Goal: Information Seeking & Learning: Compare options

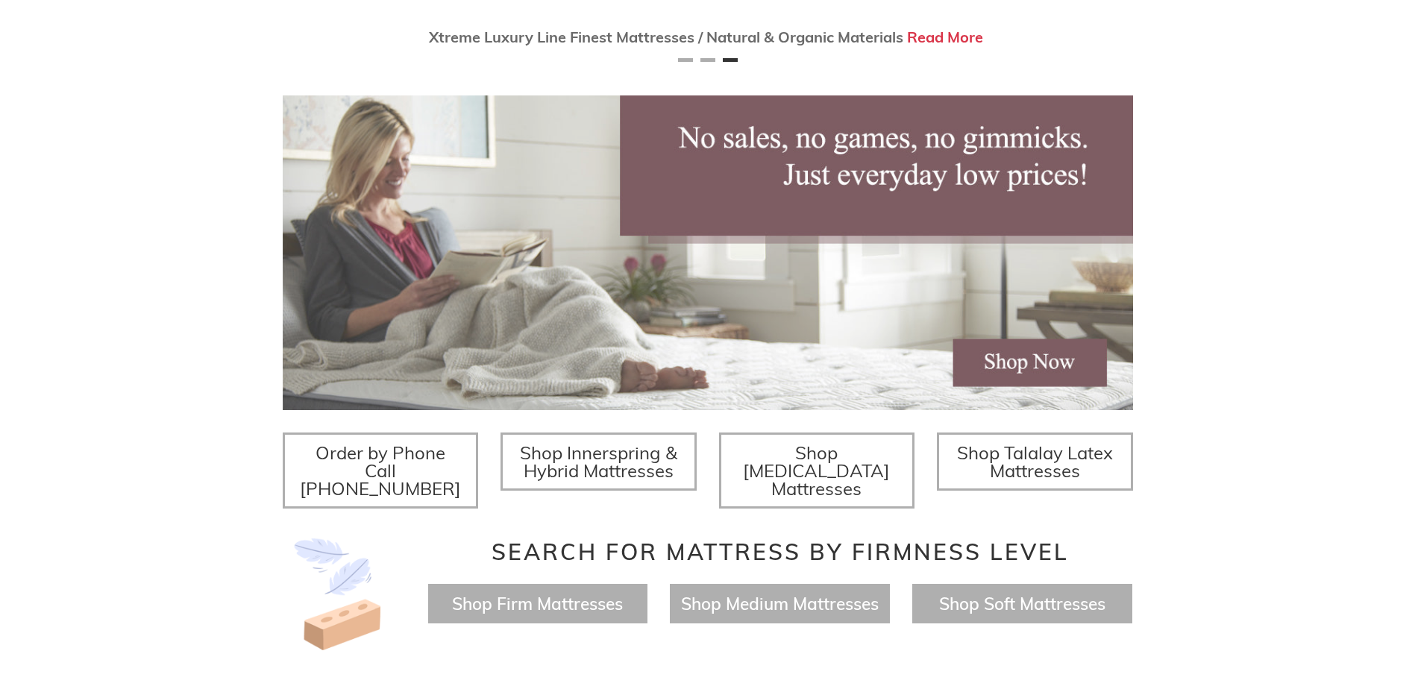
scroll to position [224, 0]
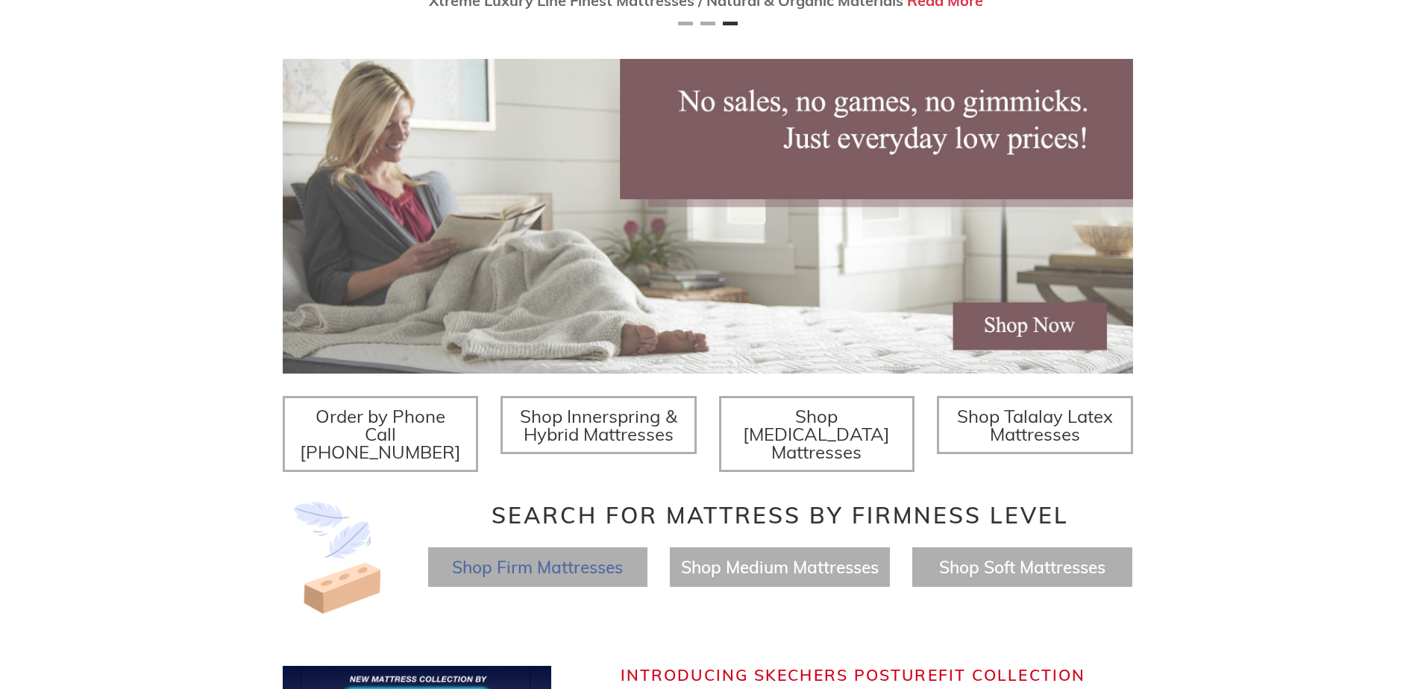
click at [586, 557] on span "Shop Firm Mattresses" at bounding box center [537, 568] width 171 height 22
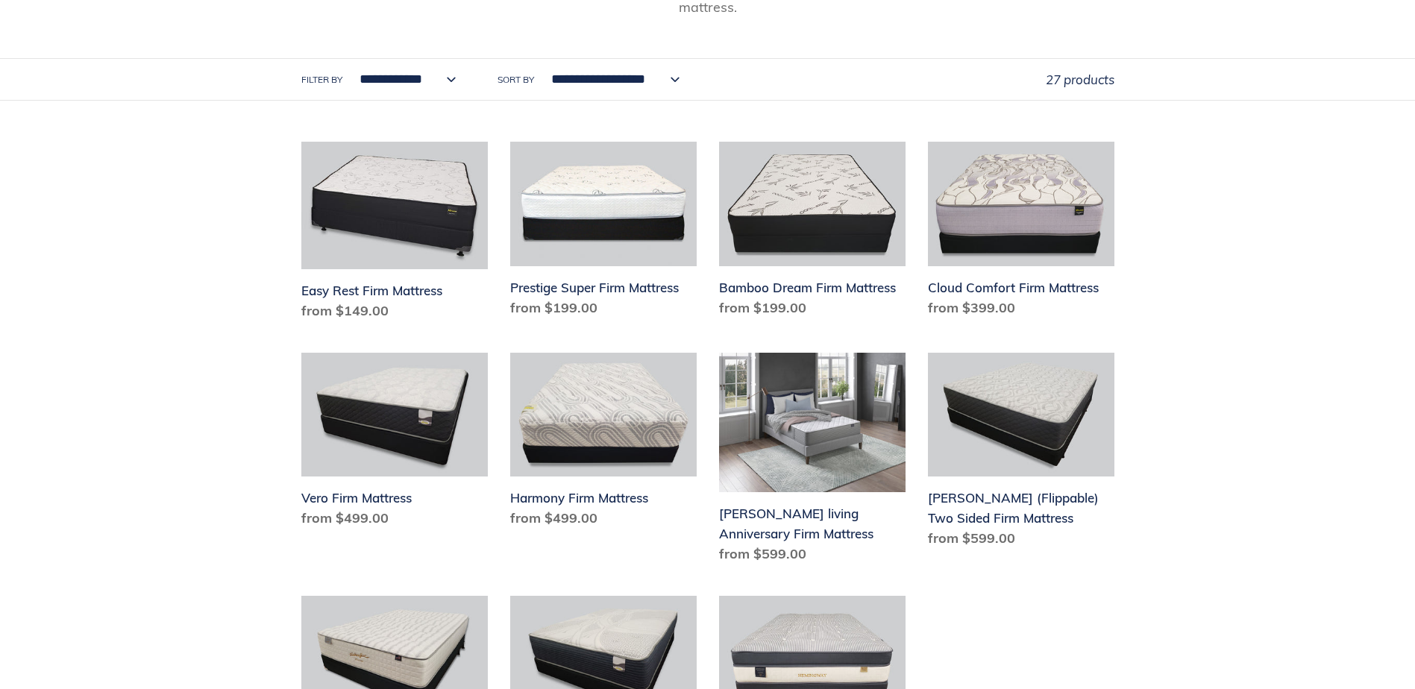
scroll to position [373, 0]
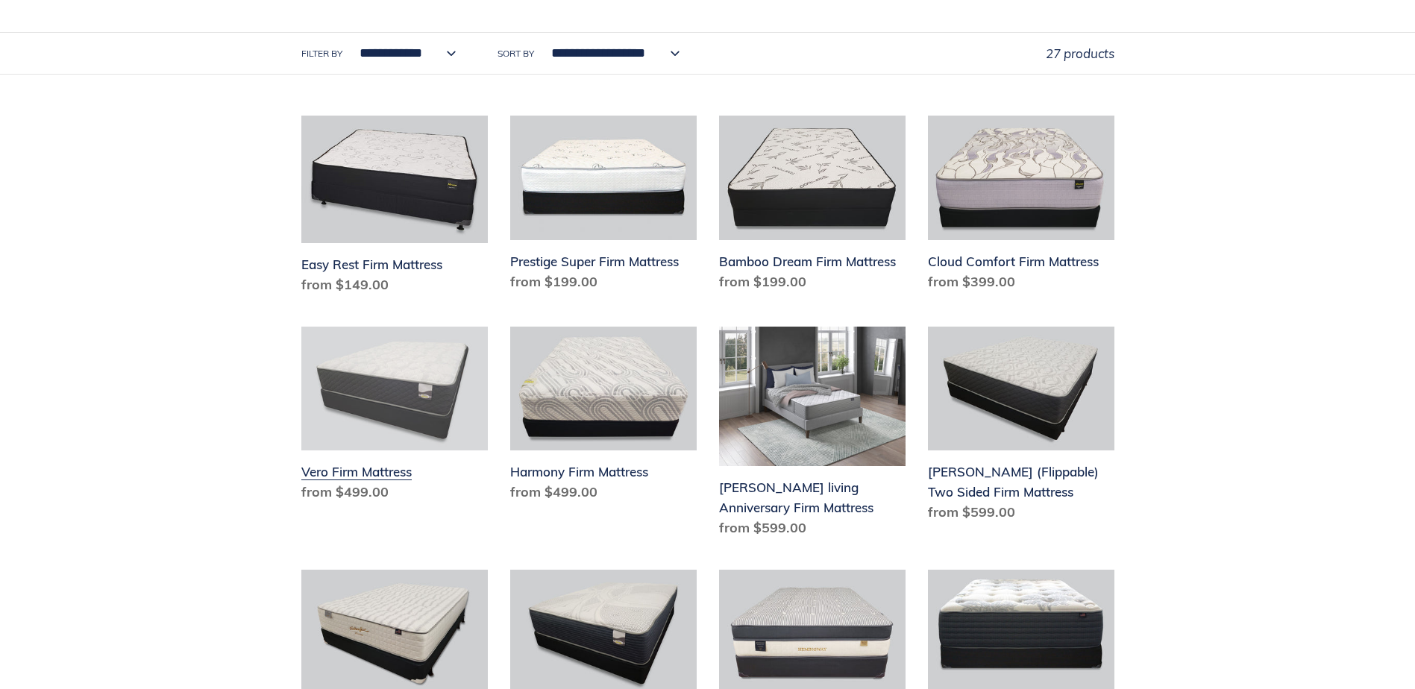
click at [404, 373] on link "Vero Firm Mattress" at bounding box center [394, 418] width 186 height 182
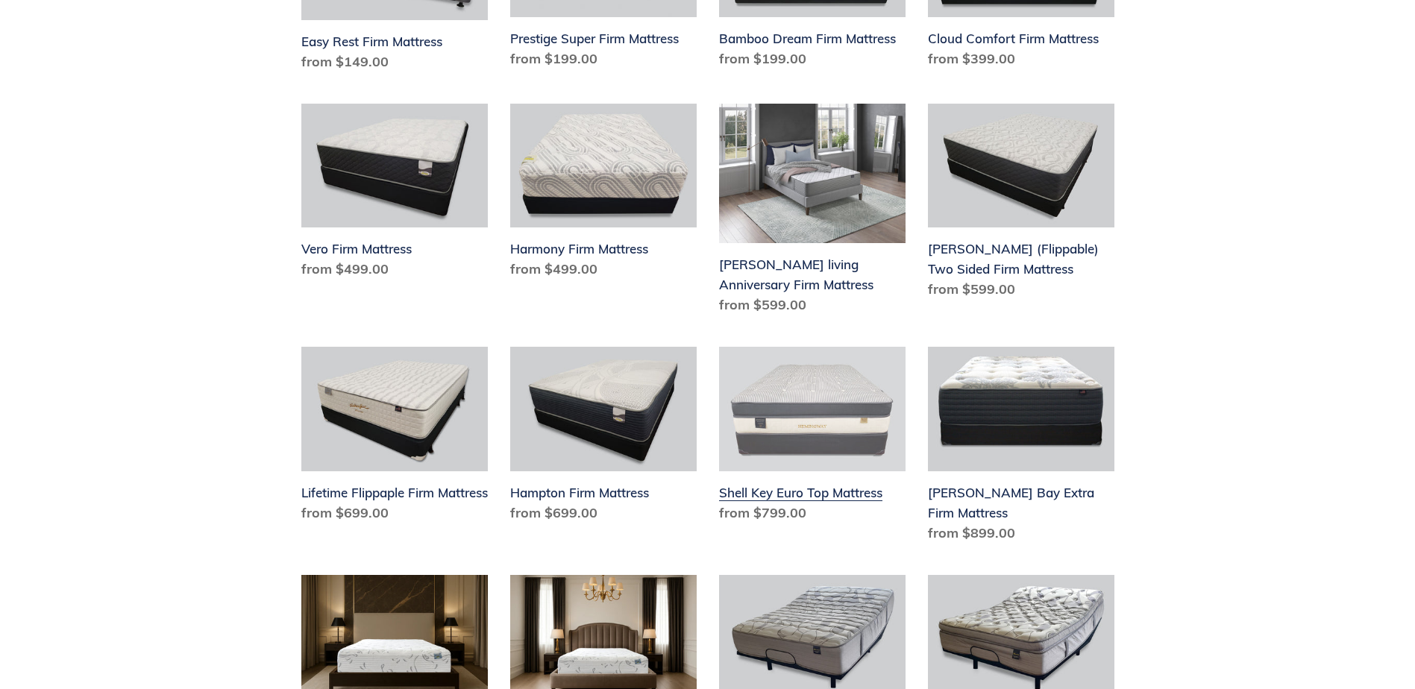
scroll to position [597, 0]
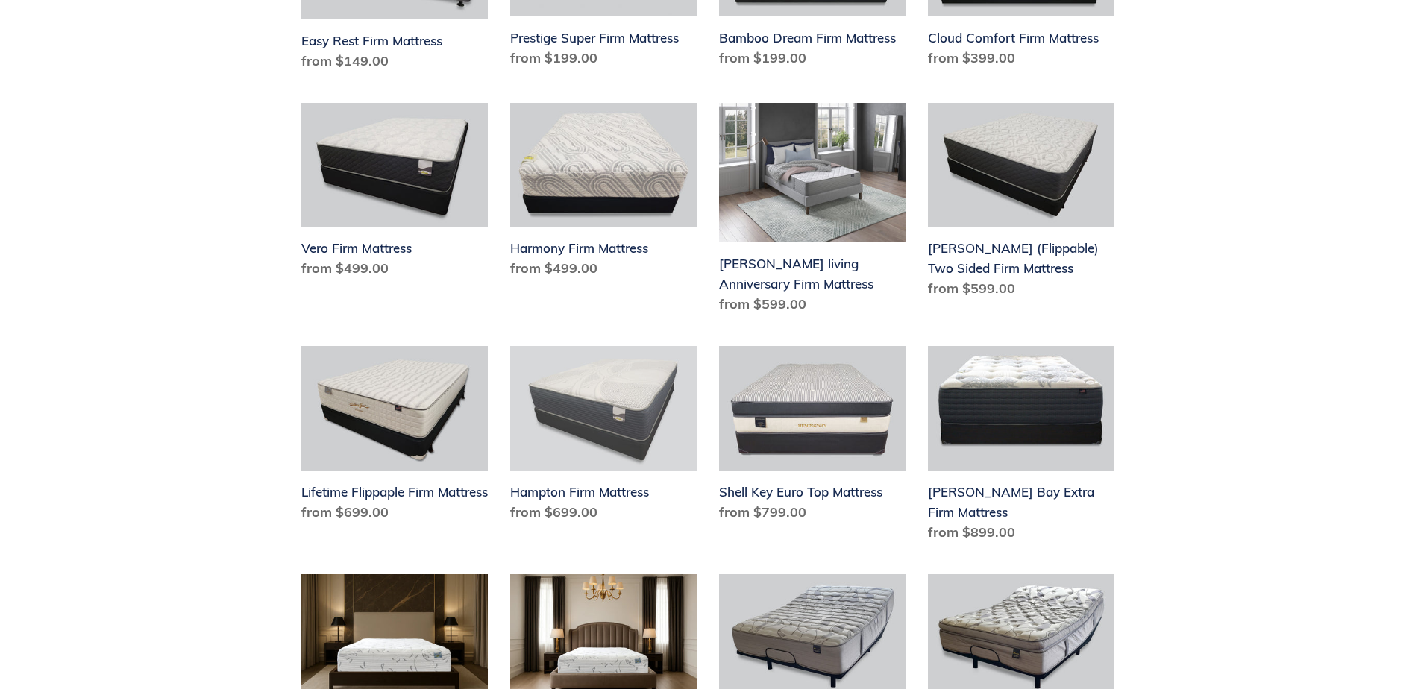
click at [612, 391] on link "Hampton Firm Mattress" at bounding box center [603, 437] width 186 height 182
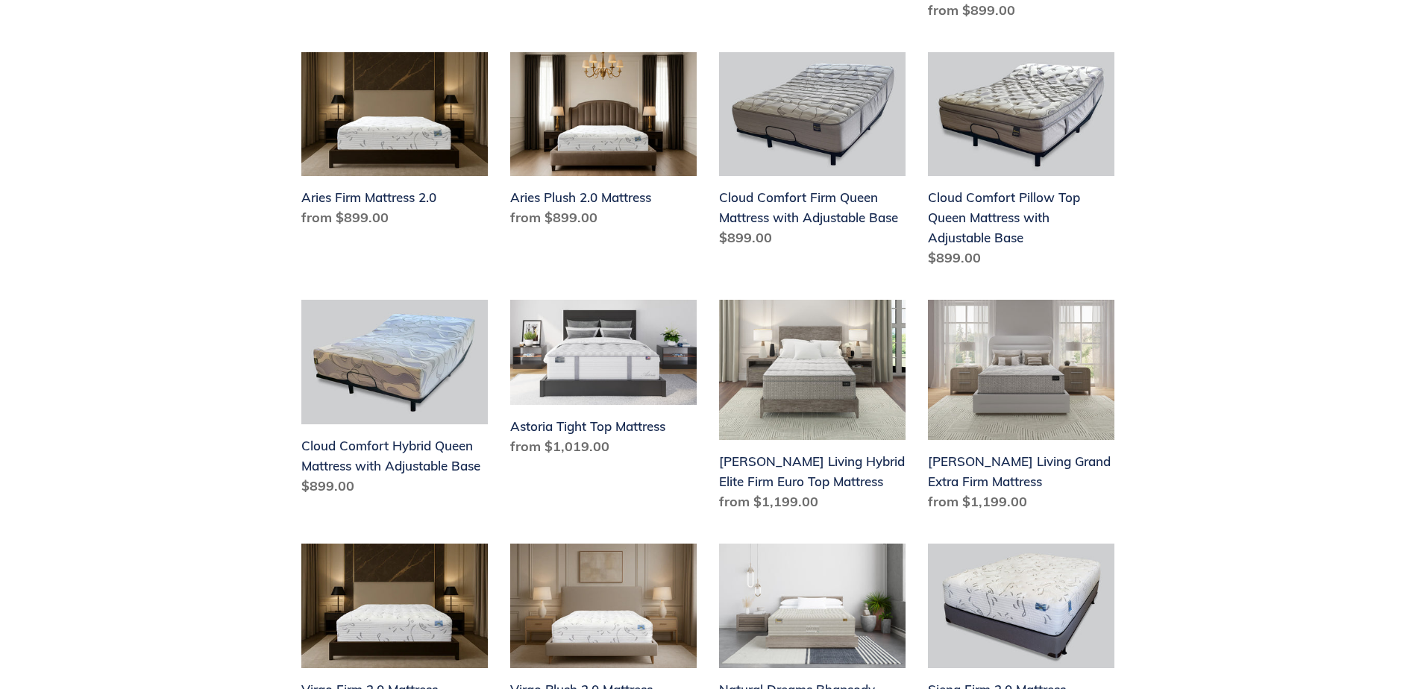
scroll to position [1194, 0]
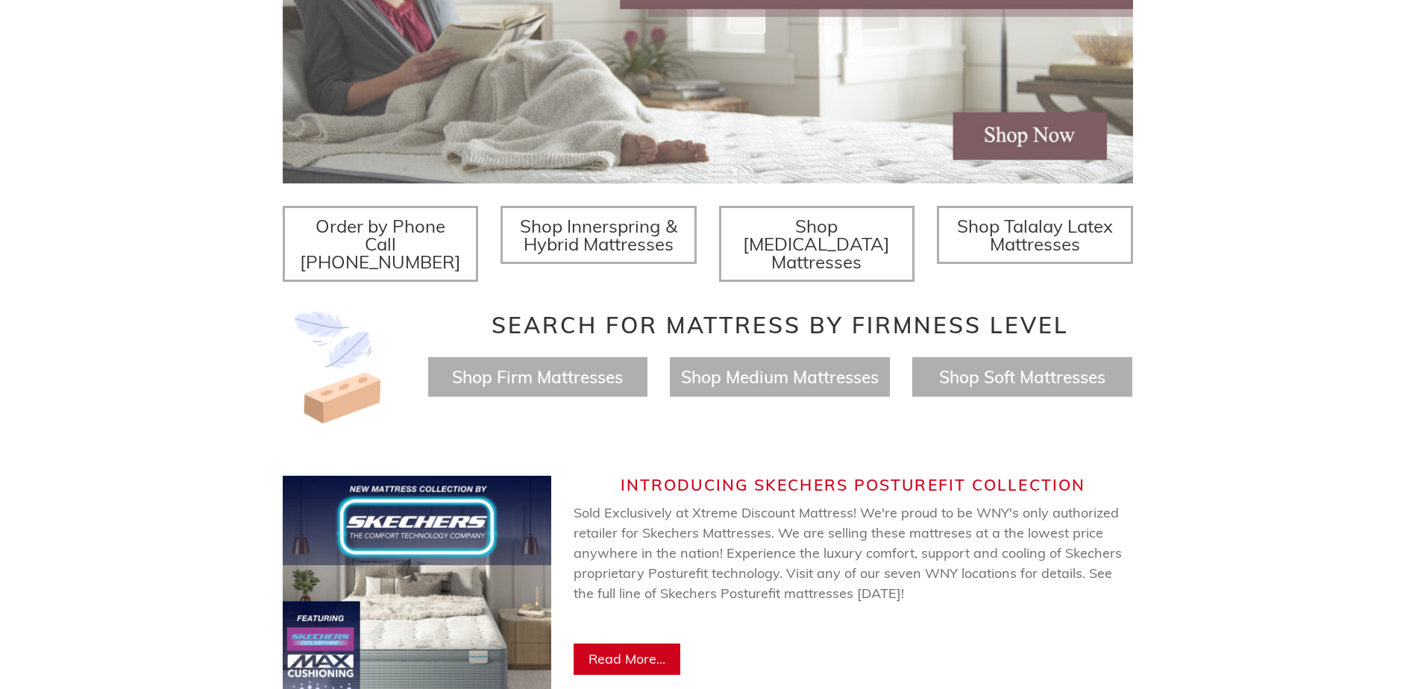
scroll to position [457, 0]
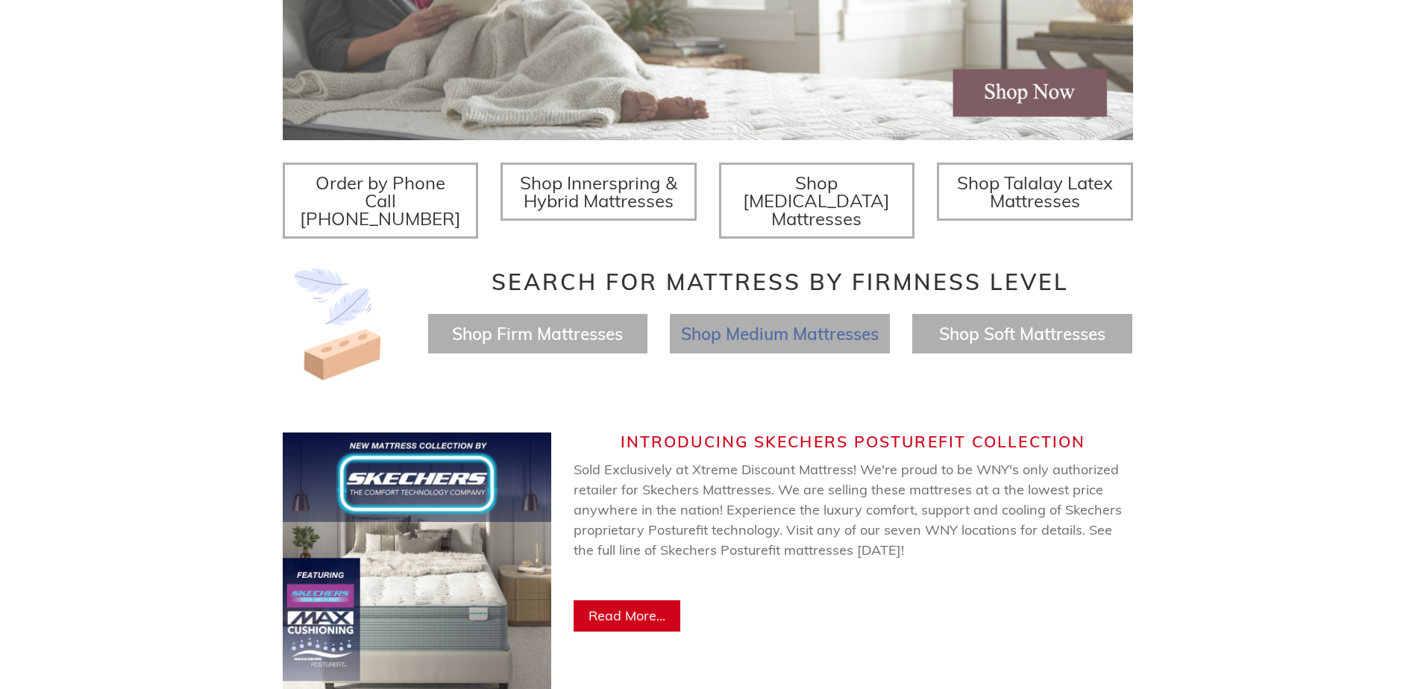
click at [838, 323] on span "Shop Medium Mattresses" at bounding box center [780, 334] width 198 height 22
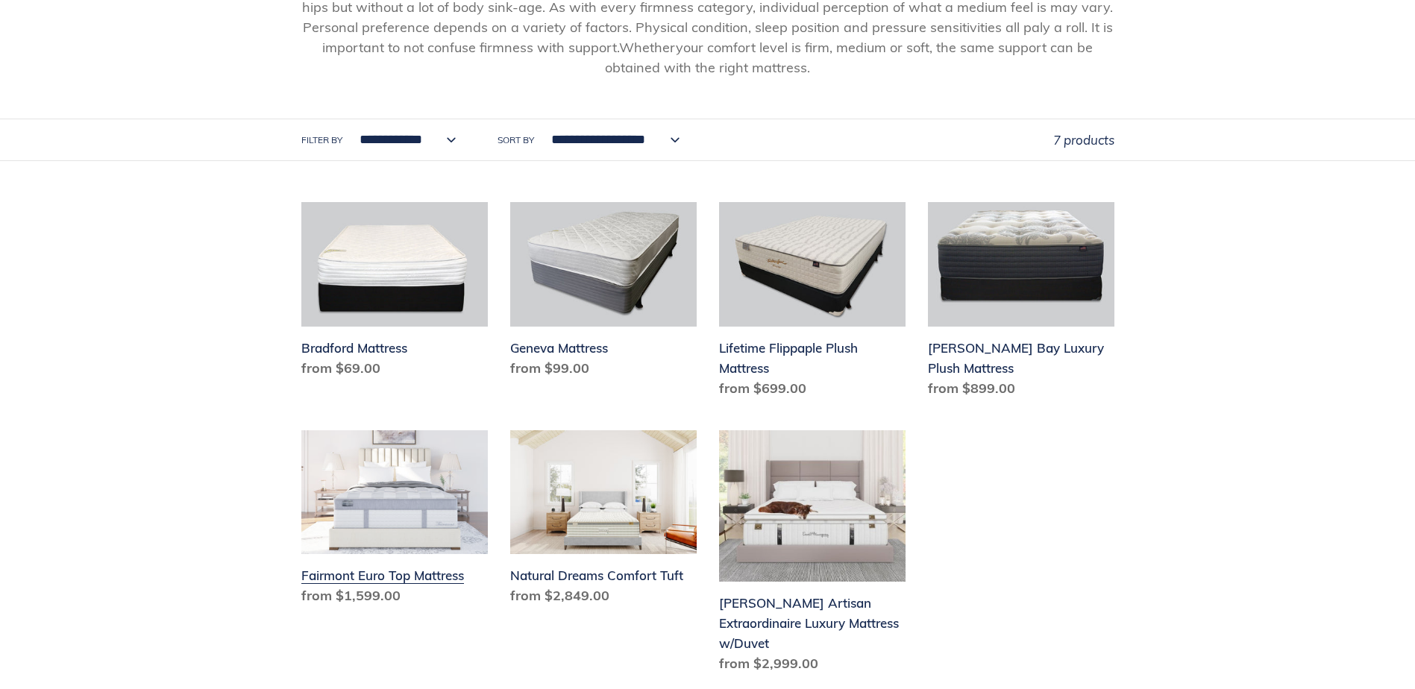
scroll to position [149, 0]
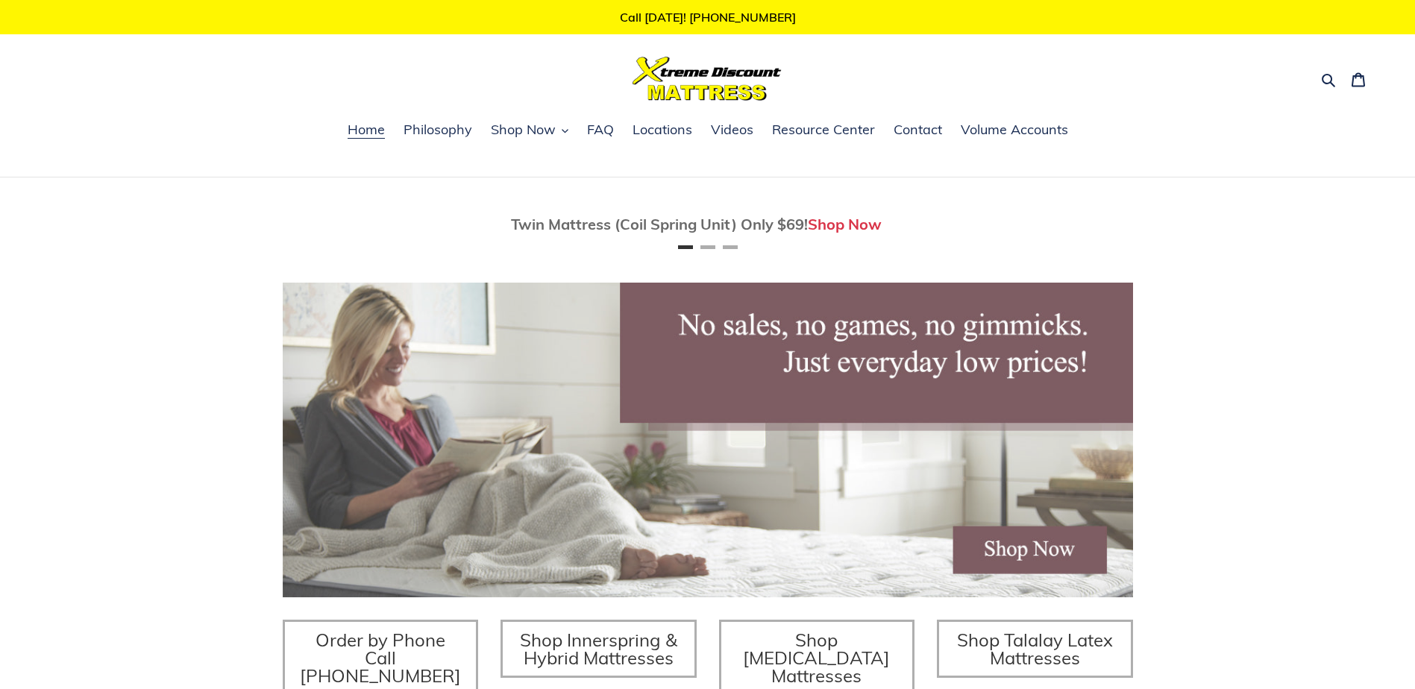
scroll to position [427, 0]
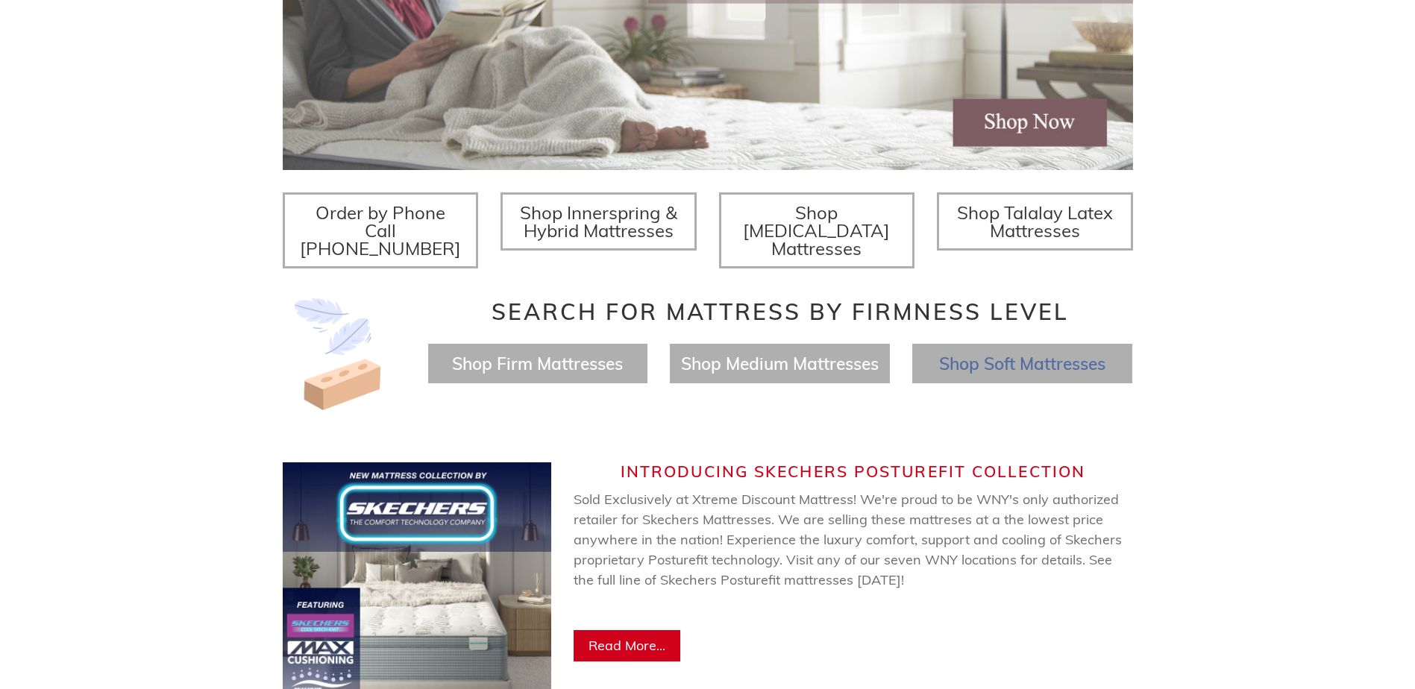
click at [1081, 353] on span "Shop Soft Mattresses" at bounding box center [1022, 364] width 166 height 22
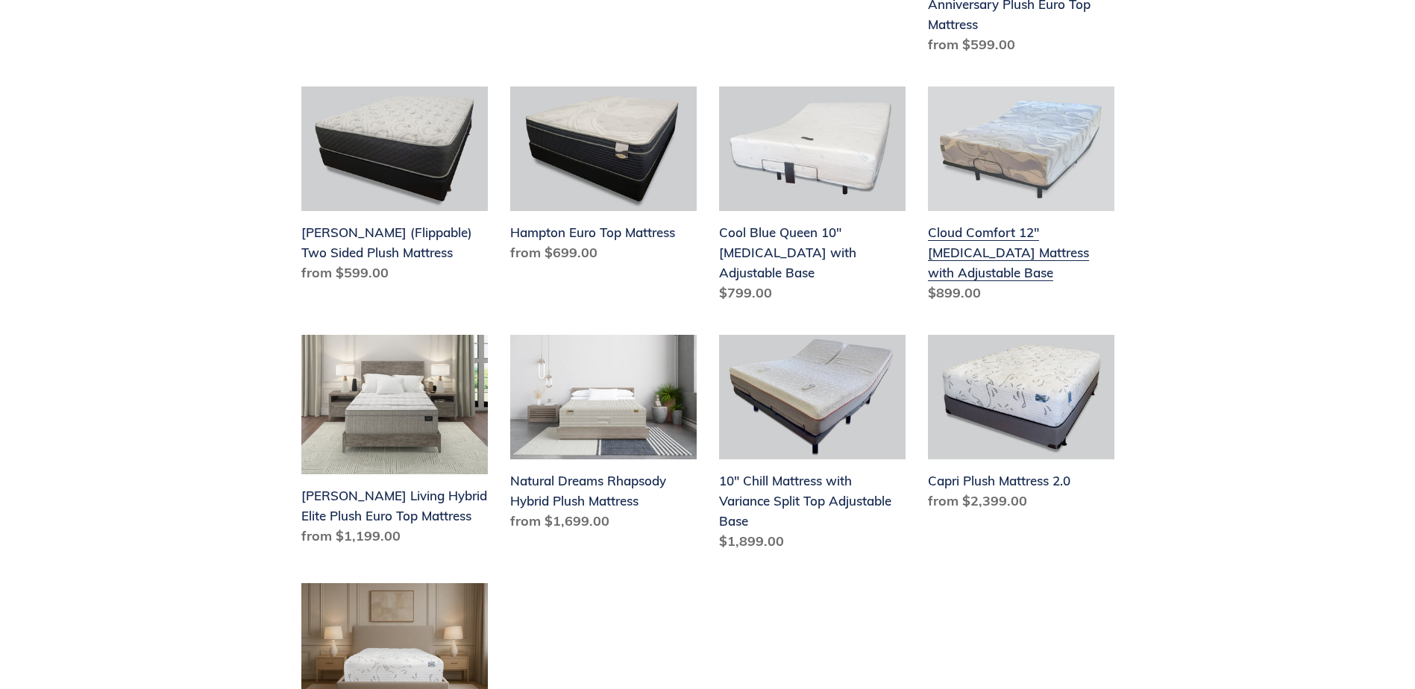
scroll to position [746, 0]
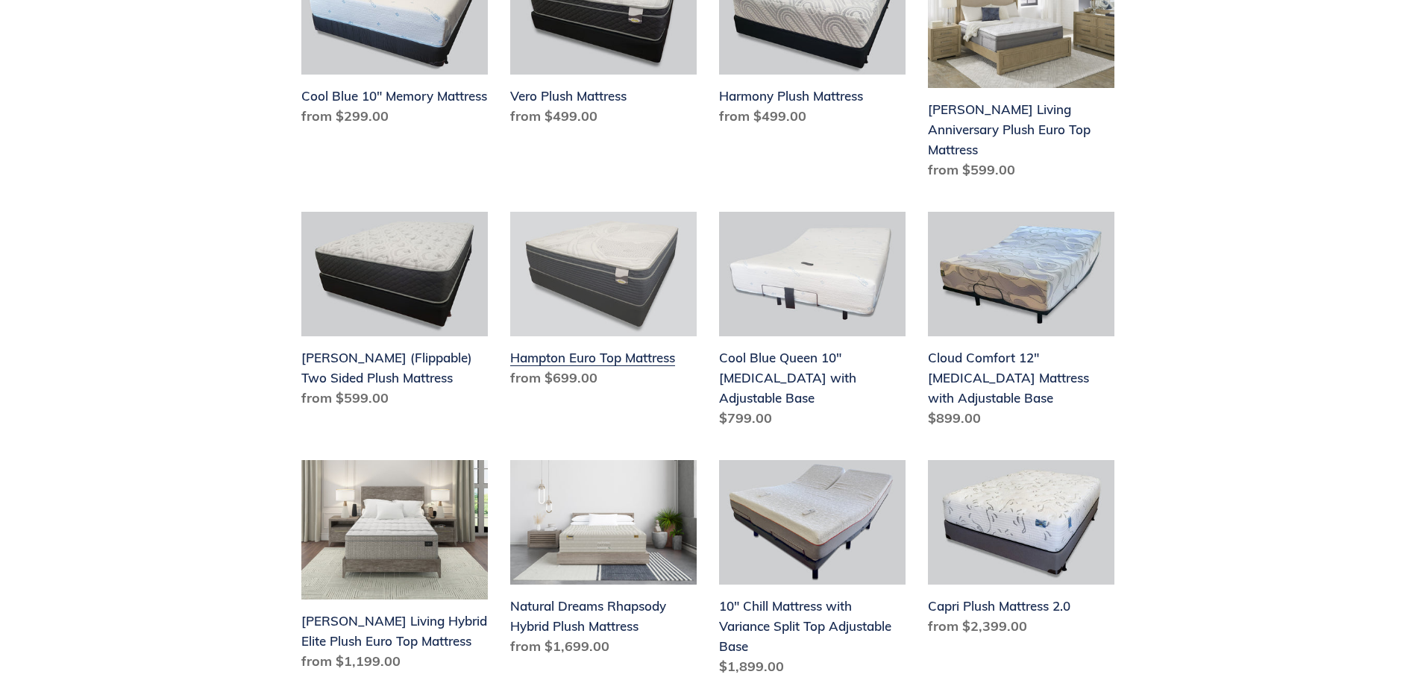
click at [627, 279] on link "Hampton Euro Top Mattress" at bounding box center [603, 303] width 186 height 182
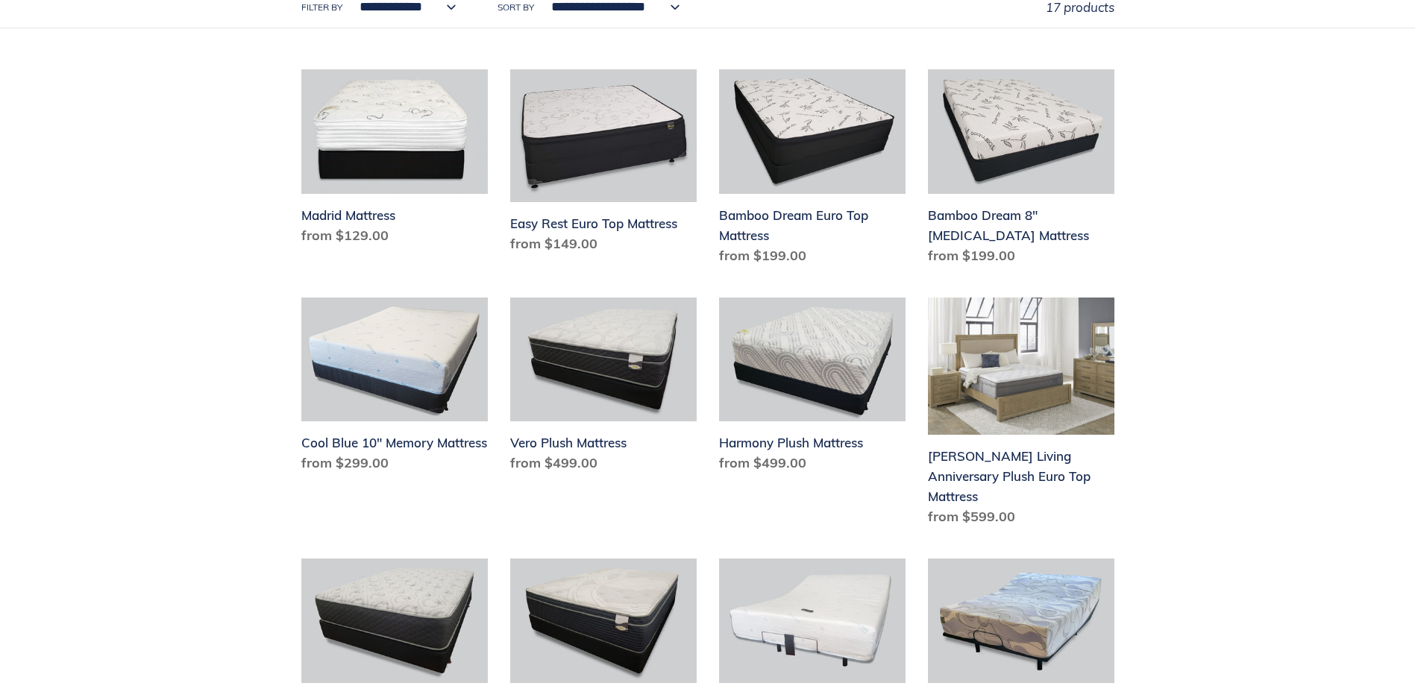
scroll to position [373, 0]
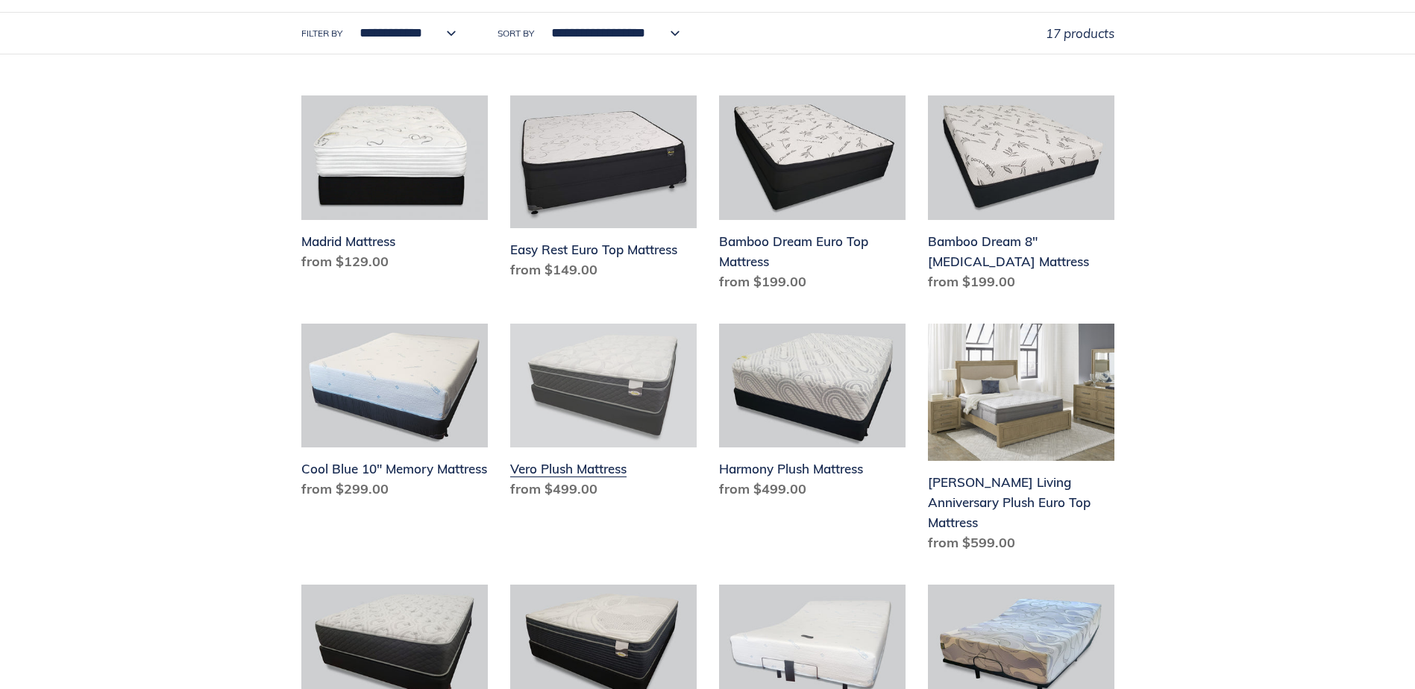
click at [569, 369] on link "Vero Plush Mattress" at bounding box center [603, 415] width 186 height 182
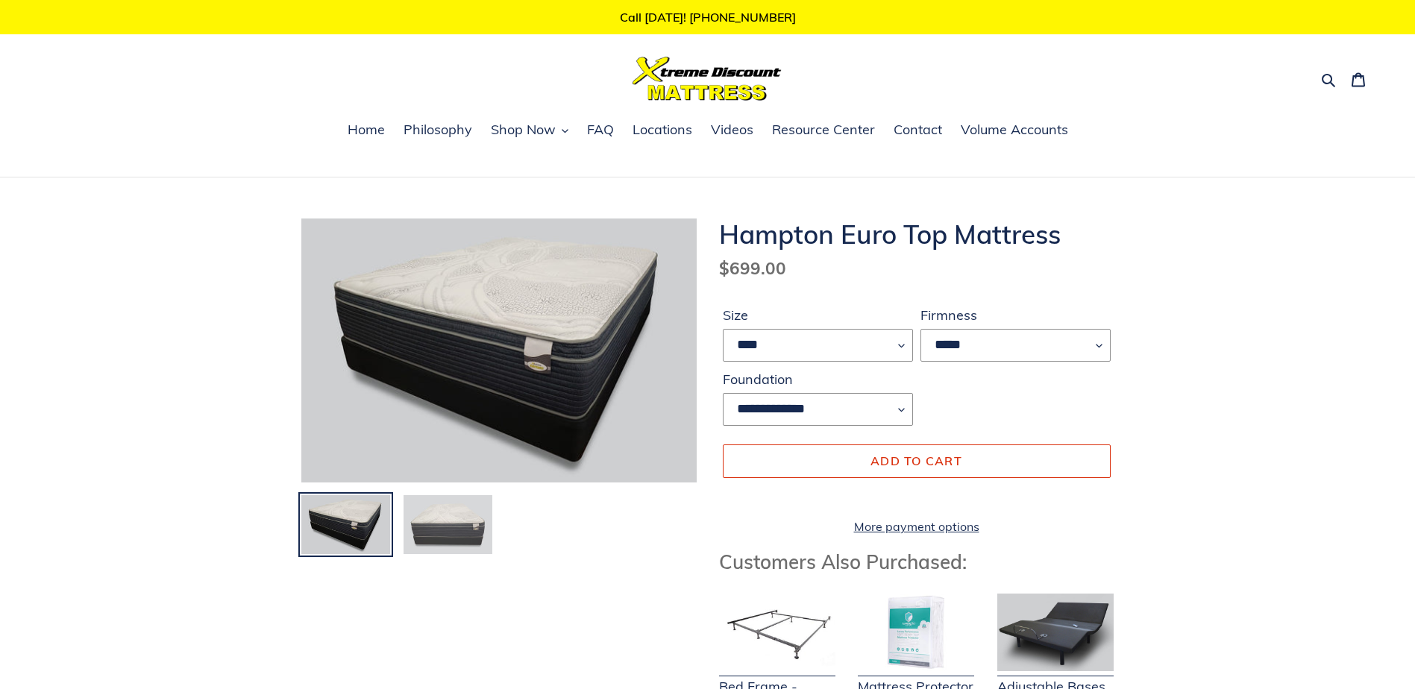
click at [445, 529] on img at bounding box center [448, 525] width 92 height 63
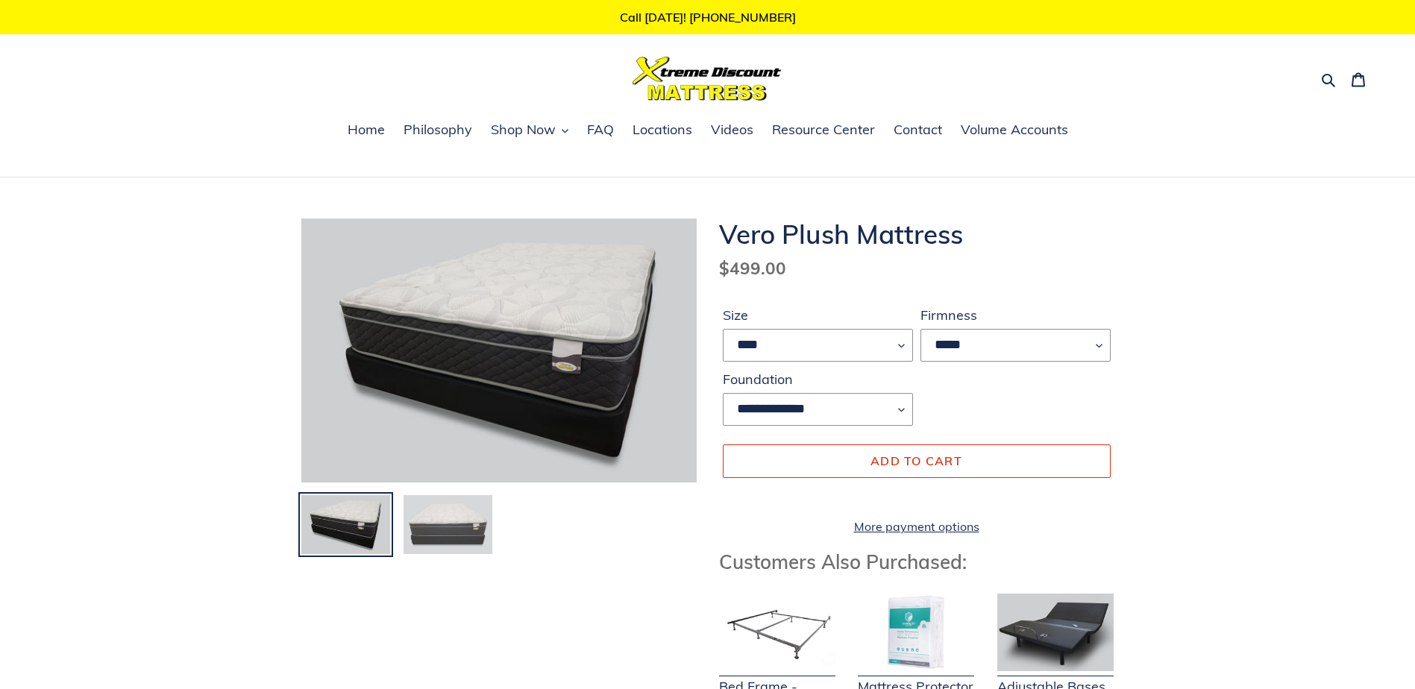
click at [474, 527] on img at bounding box center [448, 525] width 92 height 63
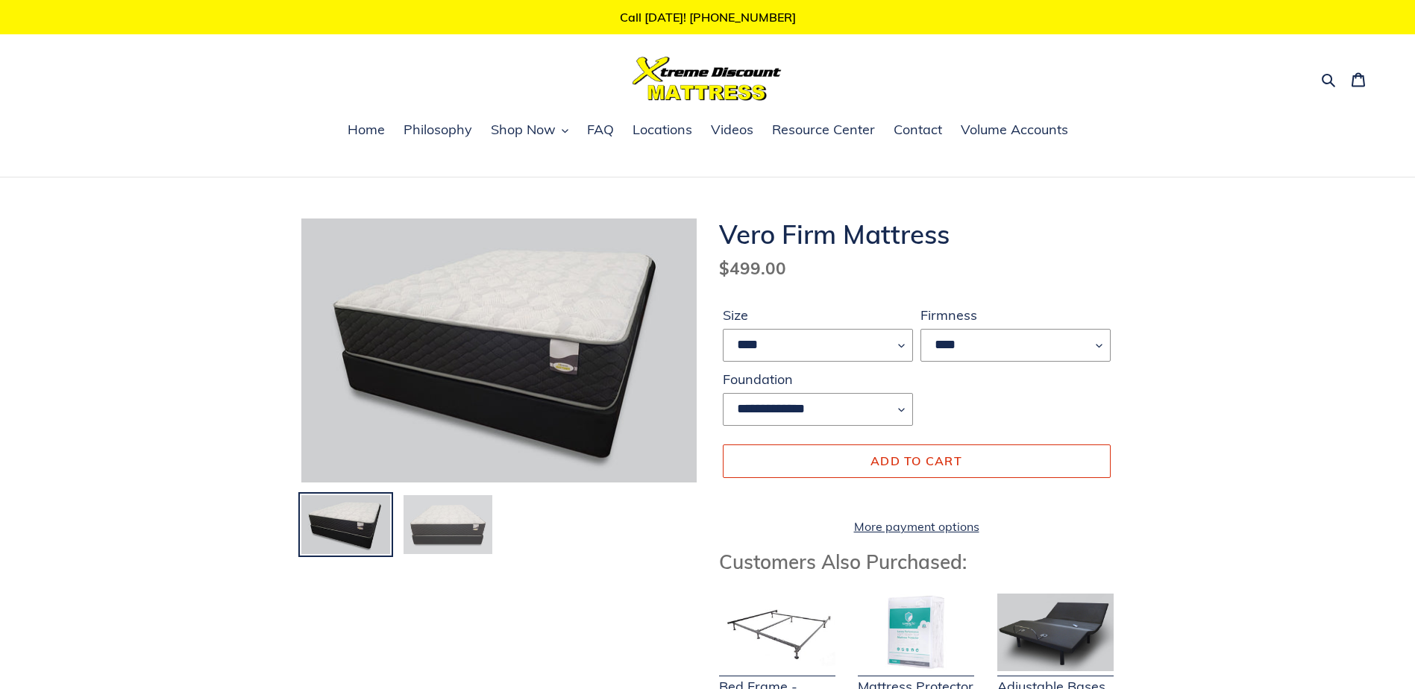
click at [461, 524] on img at bounding box center [448, 525] width 92 height 63
